Goal: Check status: Check status

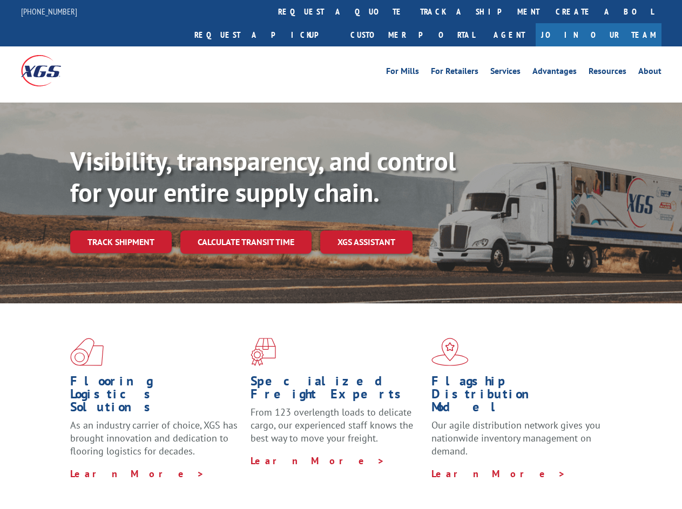
click at [340, 254] on div "Visibility, transparency, and control for your entire supply chain. Track shipm…" at bounding box center [375, 221] width 611 height 151
click at [412, 11] on link "track a shipment" at bounding box center [479, 11] width 135 height 23
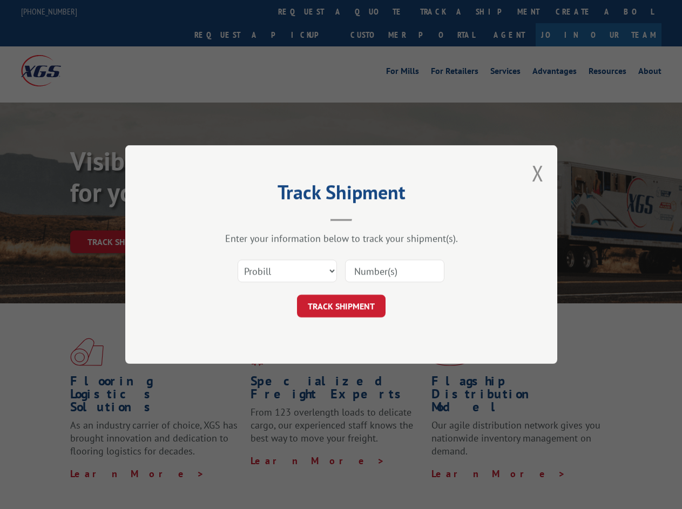
click at [377, 11] on div "Track Shipment Enter your information below to track your shipment(s). Select c…" at bounding box center [341, 254] width 682 height 509
click at [444, 11] on div "Track Shipment Enter your information below to track your shipment(s). Select c…" at bounding box center [341, 254] width 682 height 509
click at [120, 218] on div "Track Shipment Enter your information below to track your shipment(s). Select c…" at bounding box center [341, 254] width 682 height 509
click at [245, 218] on header "Track Shipment" at bounding box center [341, 203] width 324 height 37
click at [366, 218] on header "Track Shipment" at bounding box center [341, 203] width 324 height 37
